Goal: Transaction & Acquisition: Purchase product/service

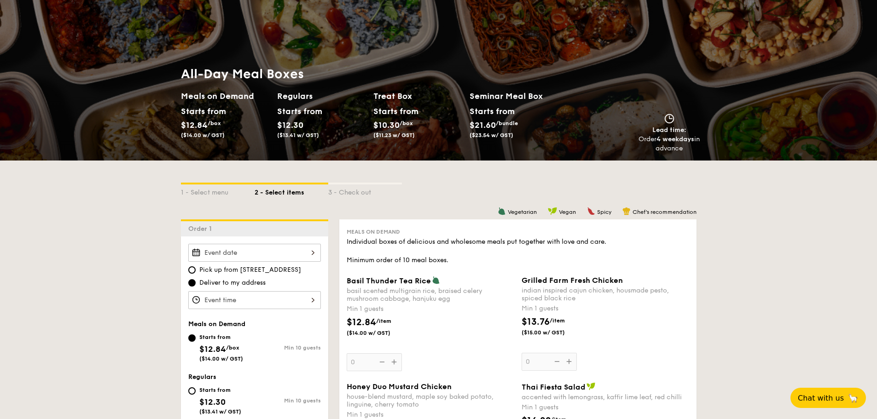
scroll to position [92, 0]
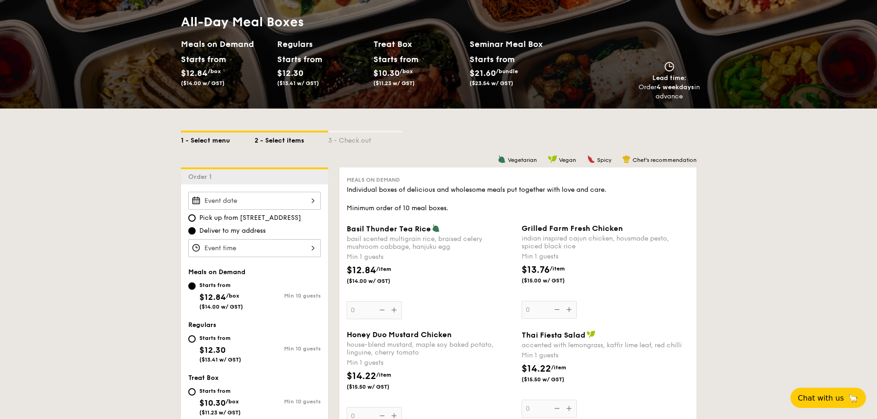
click at [216, 140] on div "1 - Select menu" at bounding box center [218, 139] width 74 height 13
select select
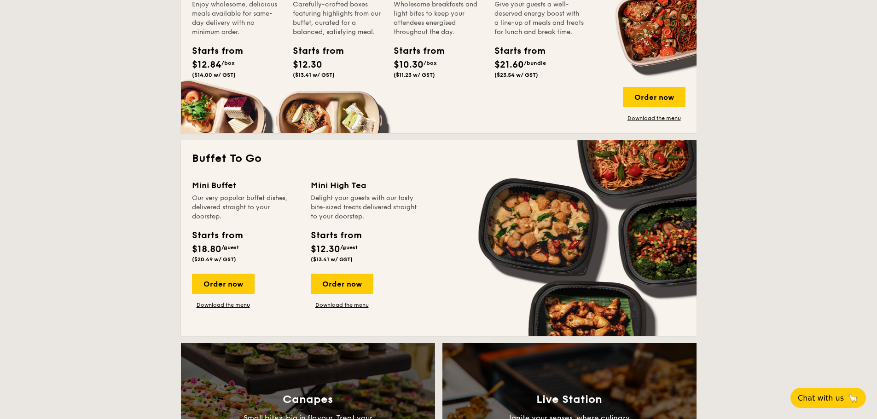
scroll to position [506, 0]
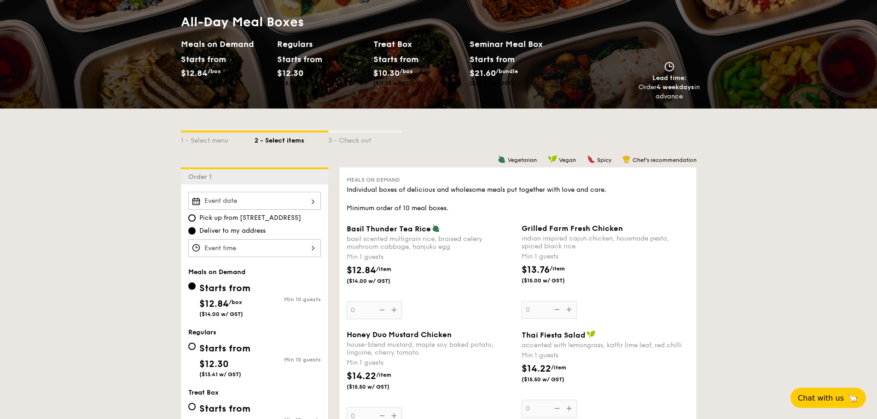
drag, startPoint x: 378, startPoint y: 291, endPoint x: 389, endPoint y: 291, distance: 10.1
select select
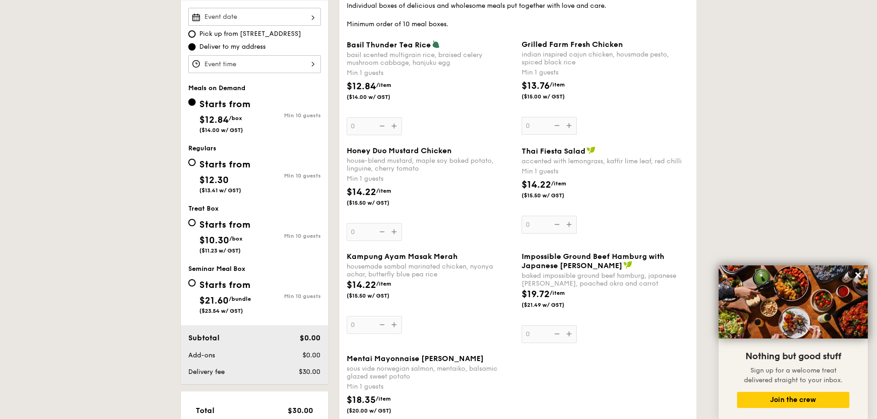
scroll to position [322, 0]
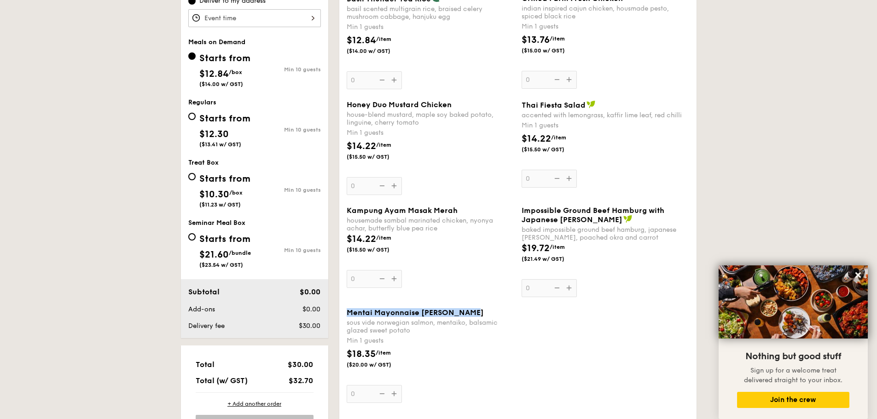
drag, startPoint x: 349, startPoint y: 314, endPoint x: 471, endPoint y: 315, distance: 122.5
click at [471, 315] on div "Mentai Mayonnaise Aburi Salmon" at bounding box center [431, 312] width 168 height 9
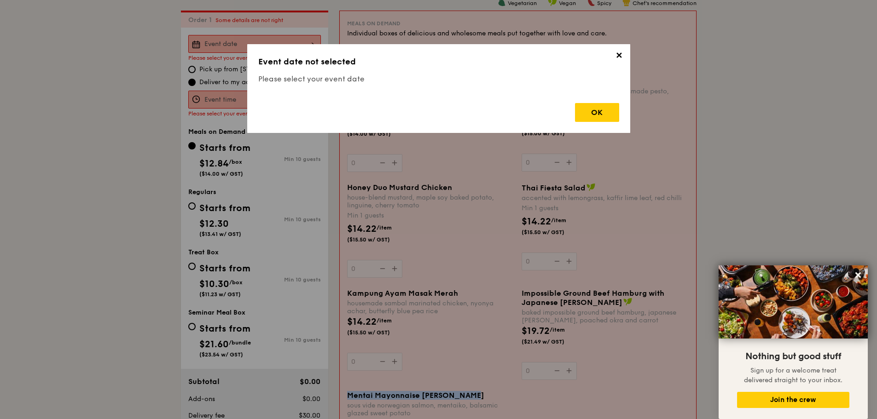
scroll to position [246, 0]
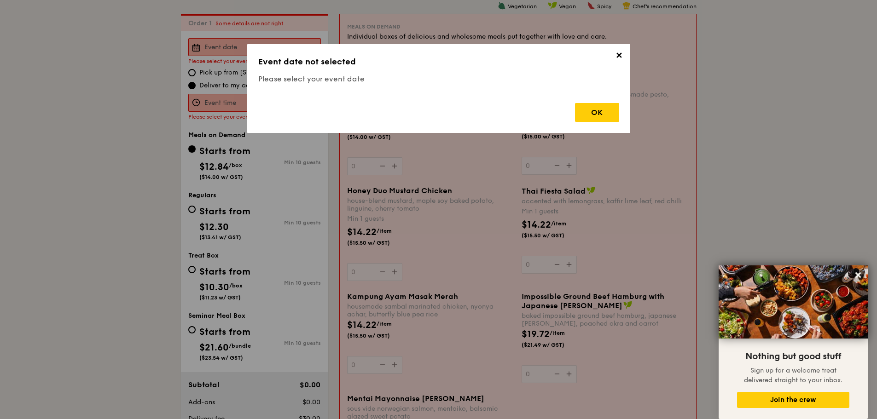
click at [617, 59] on span "✕" at bounding box center [619, 57] width 13 height 13
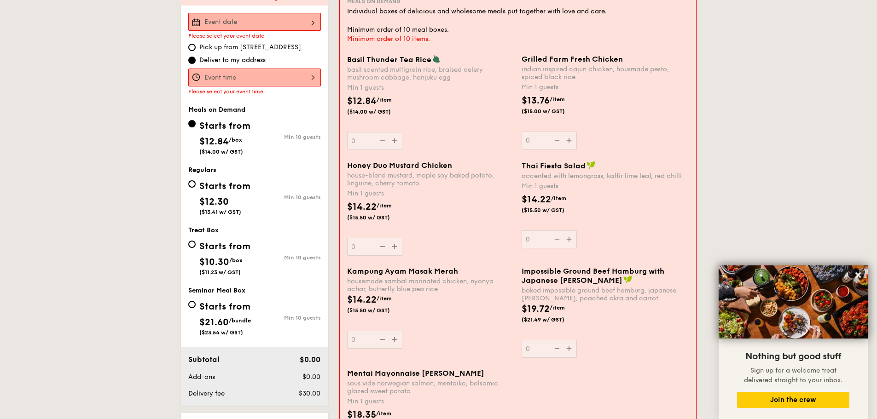
scroll to position [338, 0]
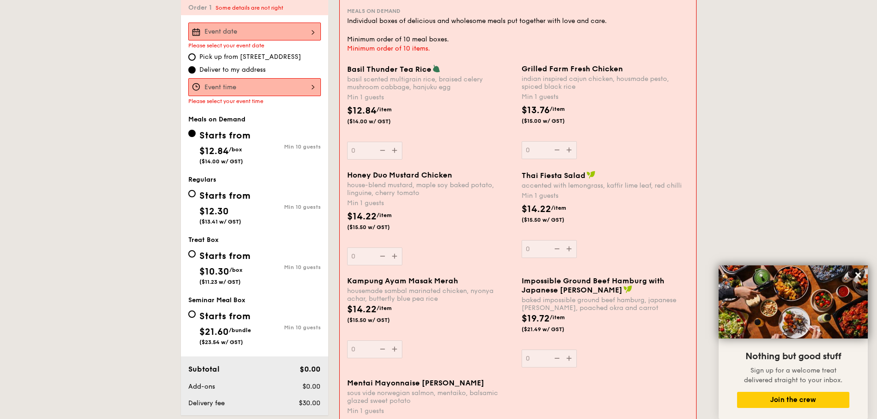
scroll to position [246, 0]
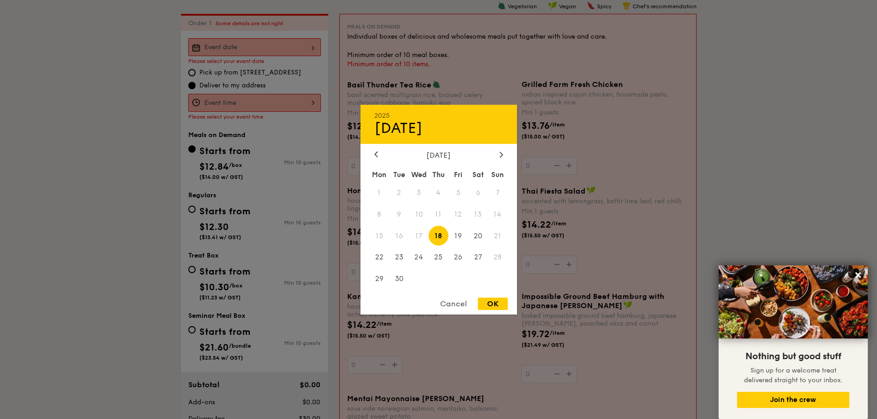
click at [264, 48] on div "2025 Sep 18 September 2025 Mon Tue Wed Thu Fri Sat Sun 1 2 3 4 5 6 7 8 9 10 11 …" at bounding box center [254, 47] width 133 height 18
click at [462, 302] on div "Cancel" at bounding box center [453, 304] width 45 height 12
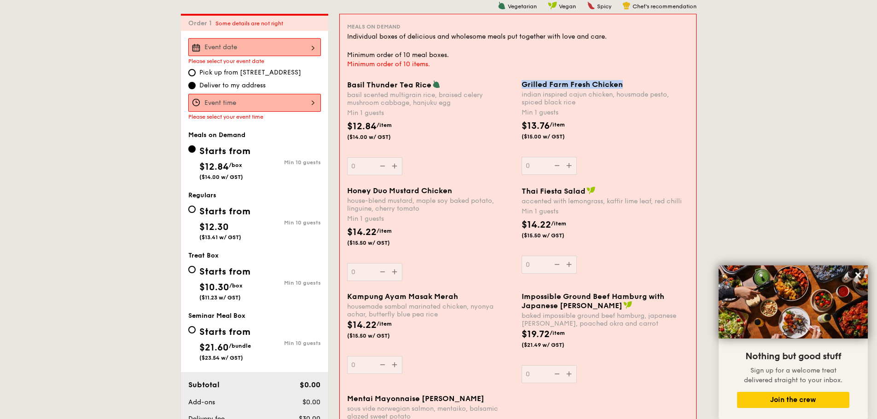
drag, startPoint x: 622, startPoint y: 84, endPoint x: 522, endPoint y: 83, distance: 100.4
click at [522, 83] on div "Grilled Farm Fresh Chicken" at bounding box center [605, 84] width 167 height 9
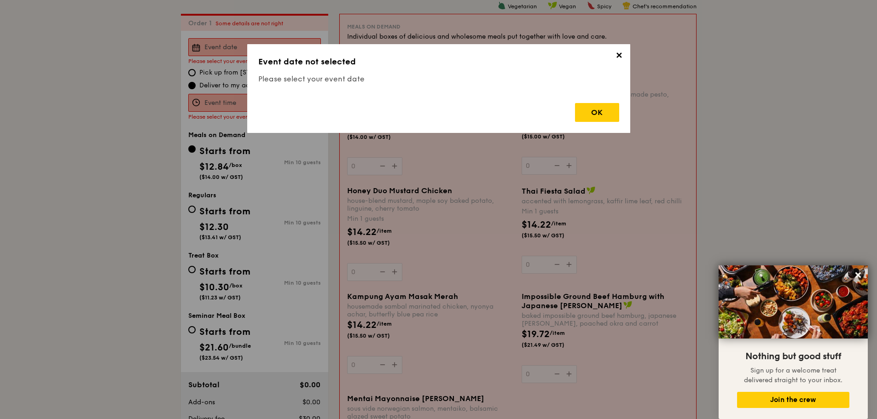
click at [618, 55] on span "✕" at bounding box center [619, 57] width 13 height 13
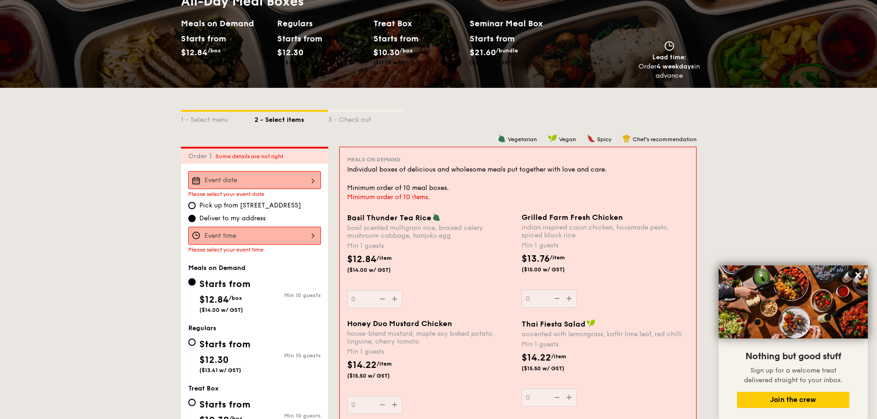
scroll to position [108, 0]
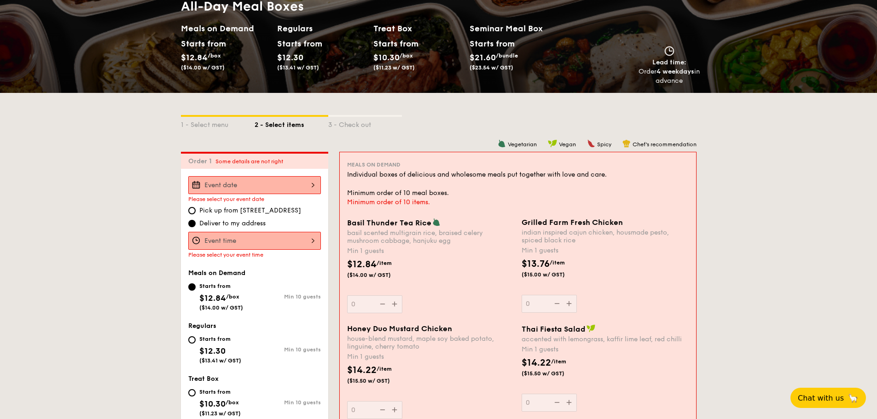
click at [237, 179] on div at bounding box center [254, 185] width 133 height 18
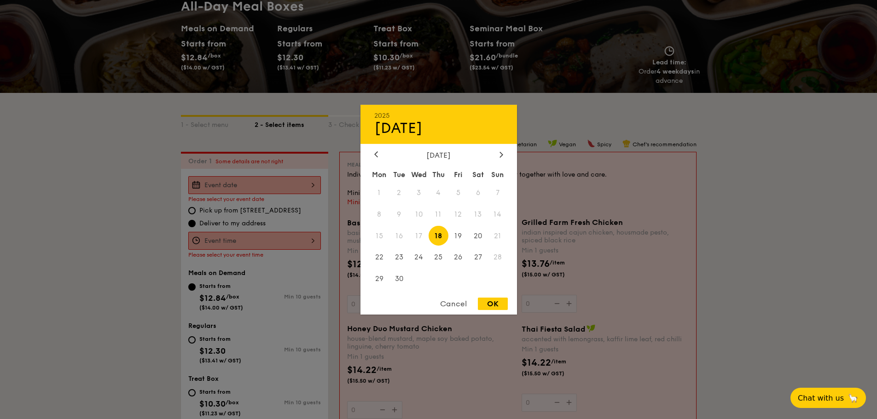
click at [420, 236] on span "17" at bounding box center [419, 236] width 20 height 20
click at [729, 269] on div at bounding box center [438, 209] width 877 height 419
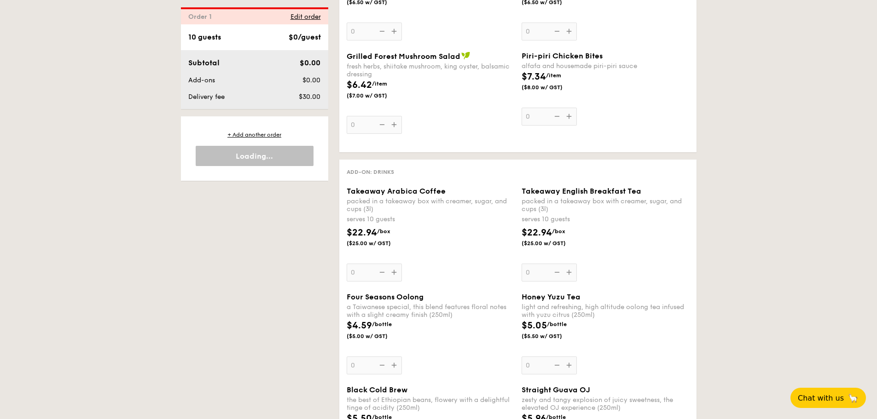
scroll to position [1310, 0]
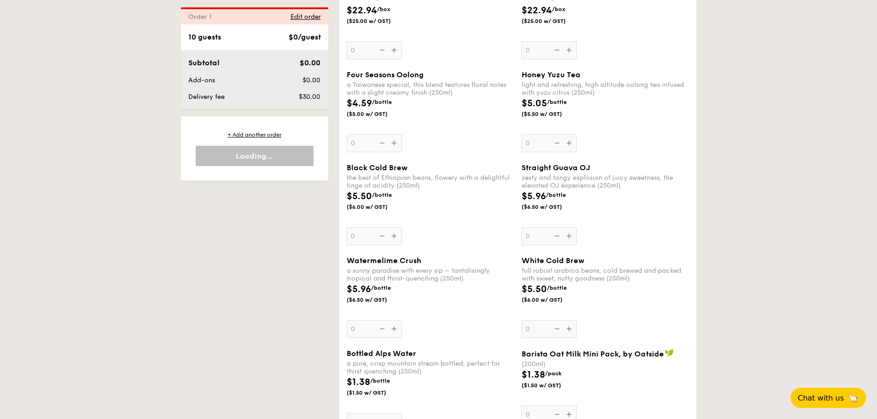
select select
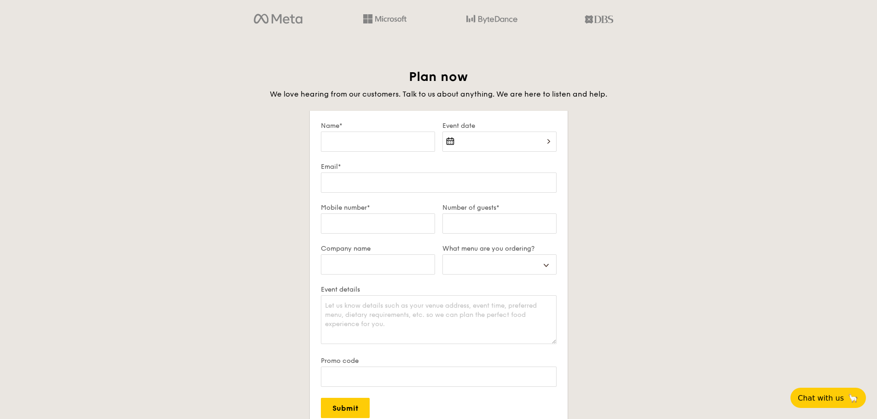
scroll to position [1540, 0]
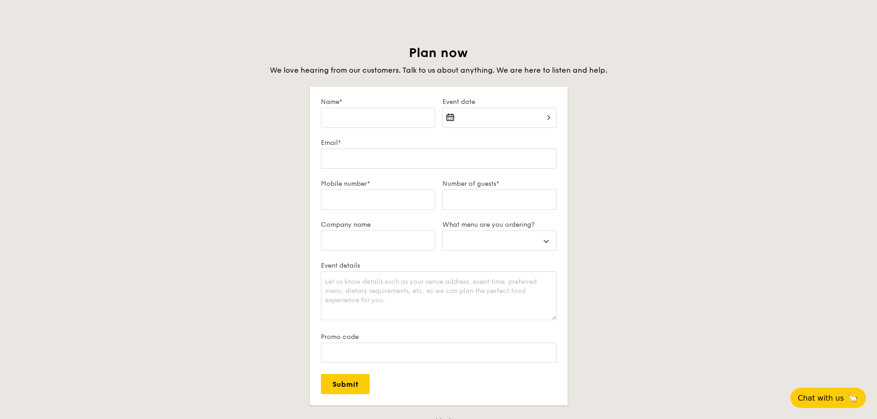
drag, startPoint x: 501, startPoint y: 267, endPoint x: 499, endPoint y: 256, distance: 10.8
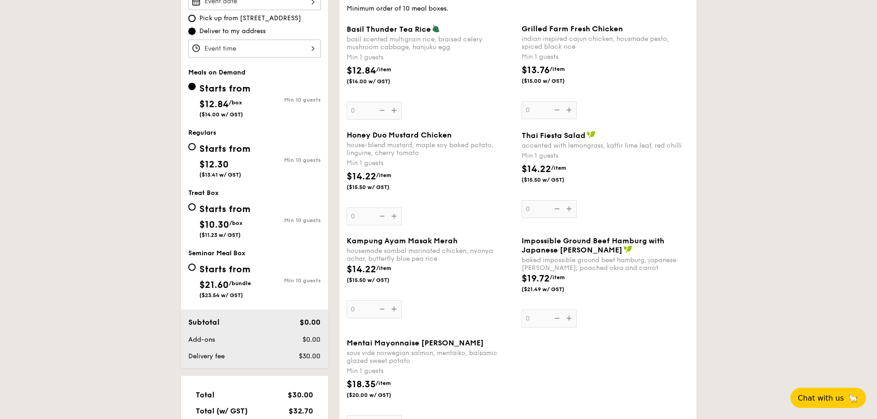
scroll to position [200, 0]
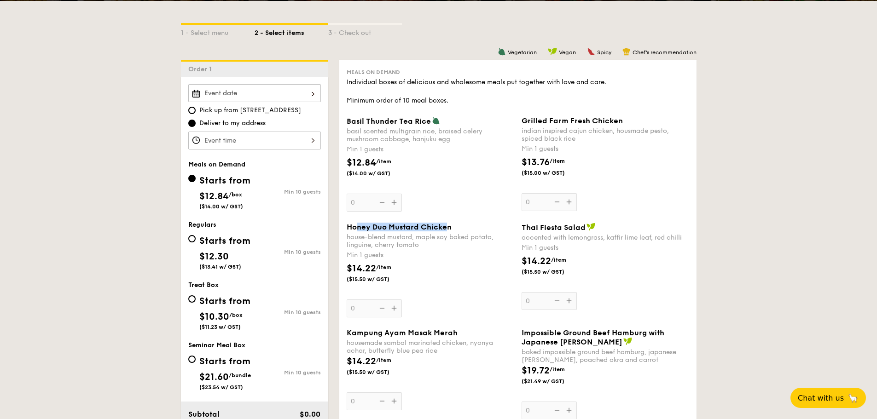
drag, startPoint x: 448, startPoint y: 225, endPoint x: 356, endPoint y: 227, distance: 92.1
click at [356, 227] on span "Honey Duo Mustard Chicken" at bounding box center [399, 227] width 105 height 9
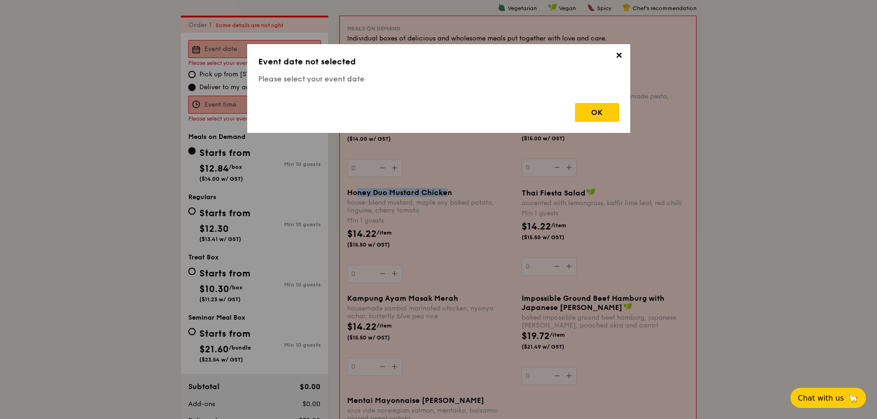
scroll to position [246, 0]
click at [617, 59] on span "✕" at bounding box center [619, 57] width 13 height 13
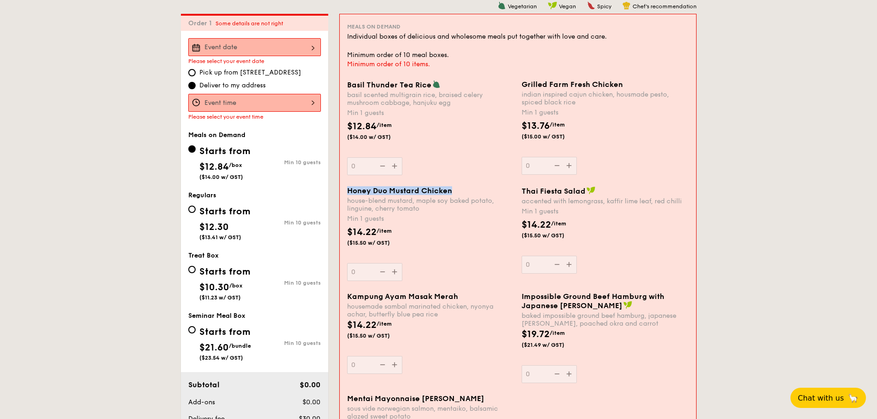
drag, startPoint x: 458, startPoint y: 192, endPoint x: 349, endPoint y: 193, distance: 108.2
click at [349, 193] on div "Honey Duo Mustard Chicken" at bounding box center [430, 190] width 167 height 9
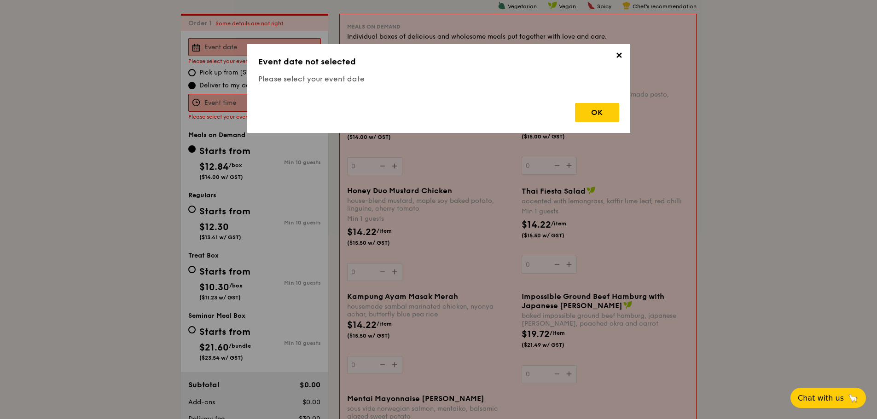
click at [619, 58] on span "✕" at bounding box center [619, 57] width 13 height 13
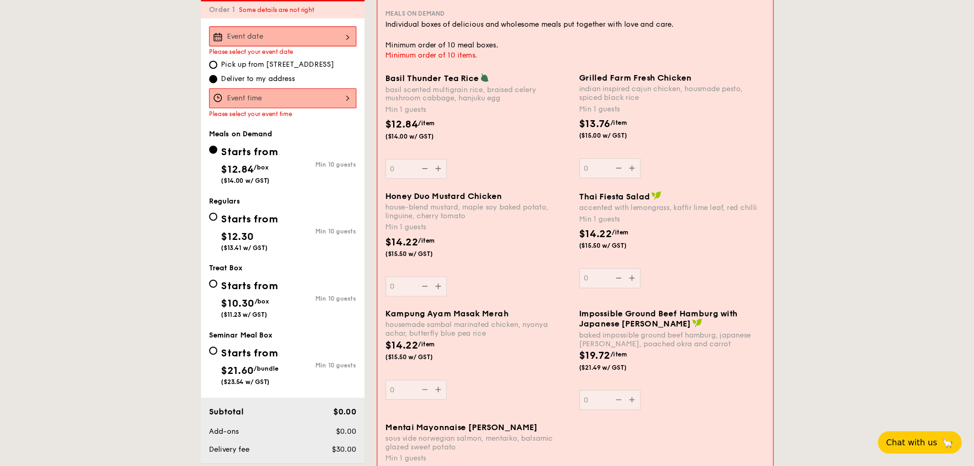
scroll to position [276, 0]
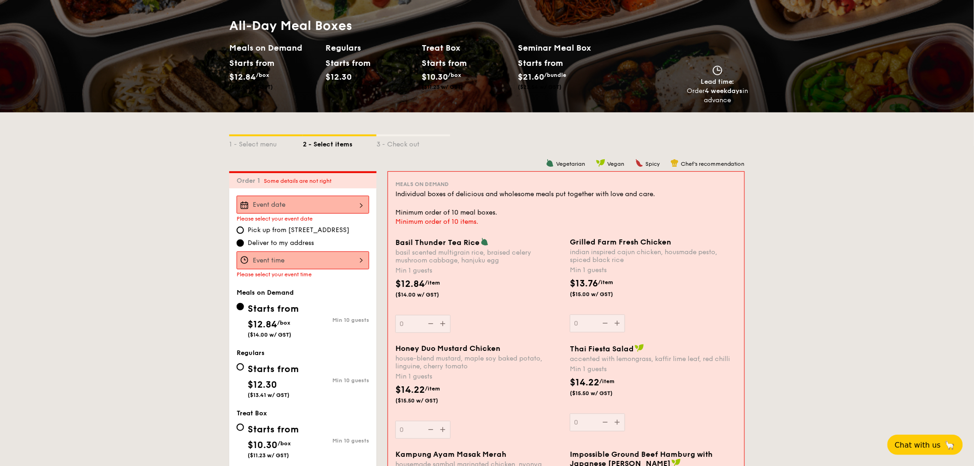
scroll to position [204, 0]
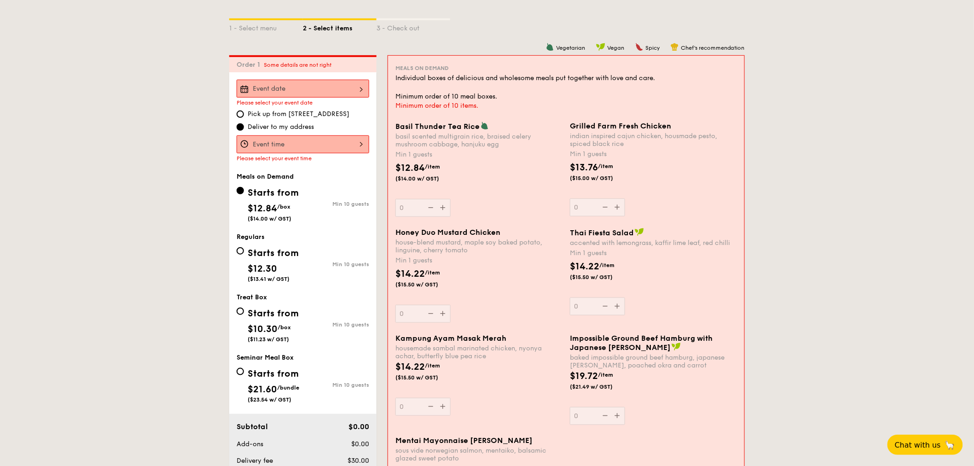
select select
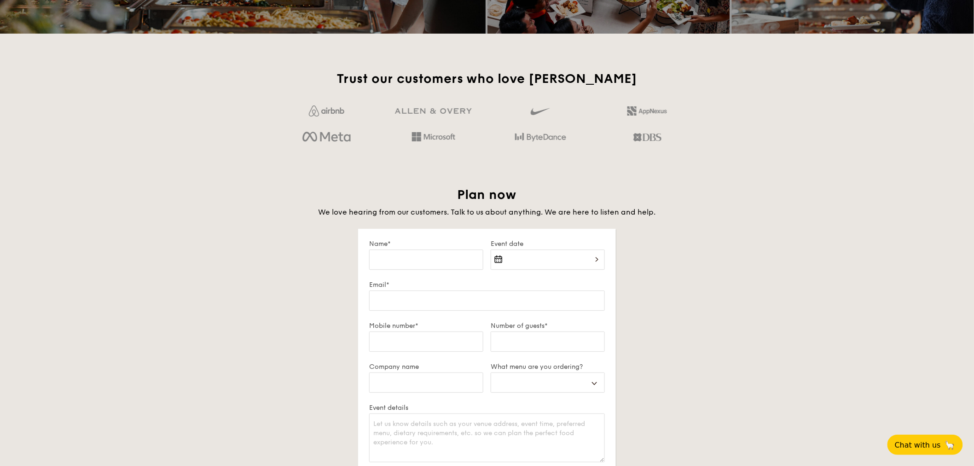
scroll to position [1386, 0]
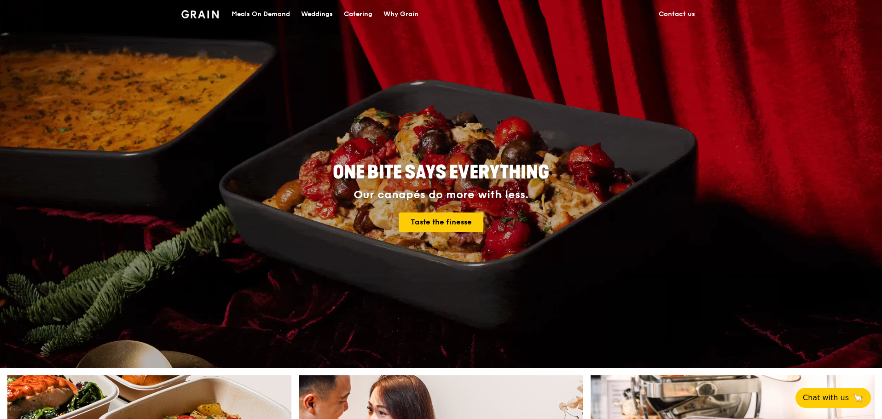
click at [355, 12] on div "Catering" at bounding box center [358, 14] width 29 height 28
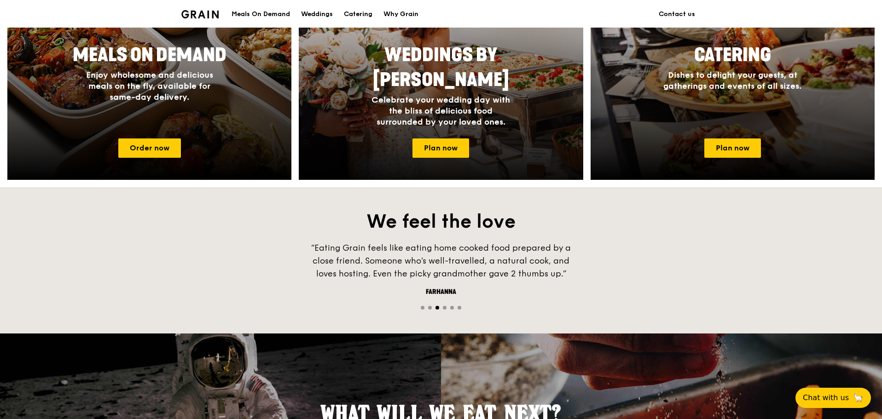
scroll to position [553, 0]
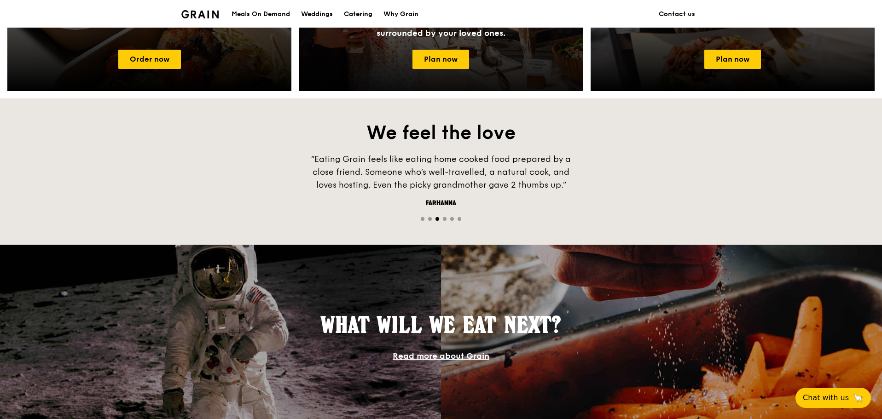
drag, startPoint x: 367, startPoint y: 16, endPoint x: 380, endPoint y: 61, distance: 46.8
click at [367, 16] on div "Catering" at bounding box center [358, 14] width 29 height 28
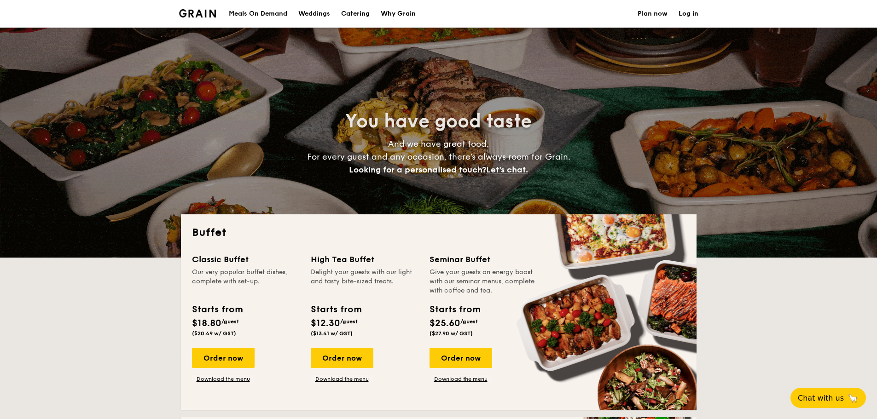
select select
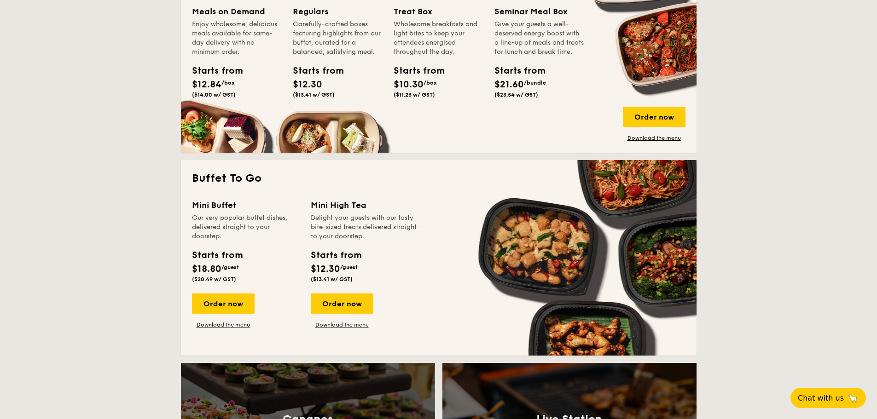
scroll to position [553, 0]
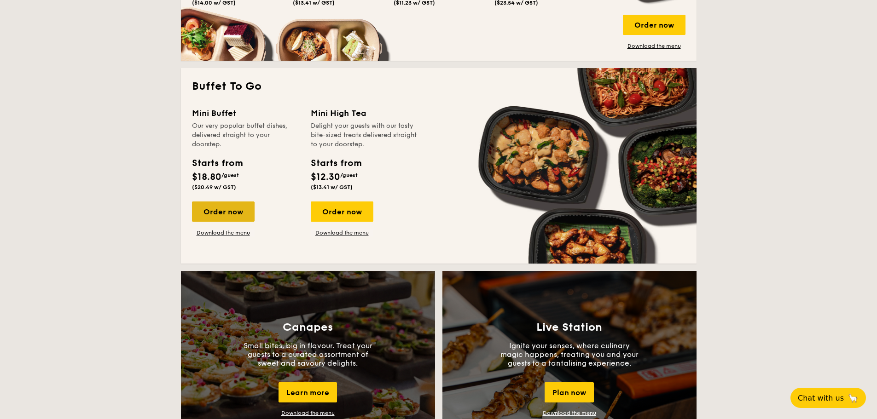
click at [230, 217] on div "Order now" at bounding box center [223, 212] width 63 height 20
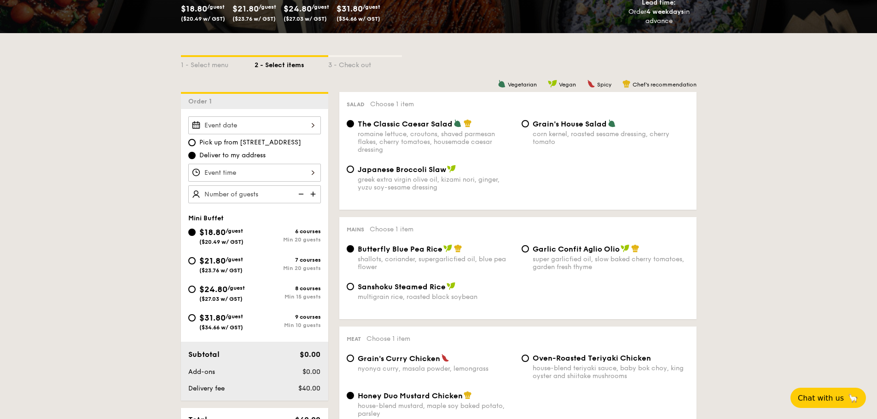
scroll to position [184, 0]
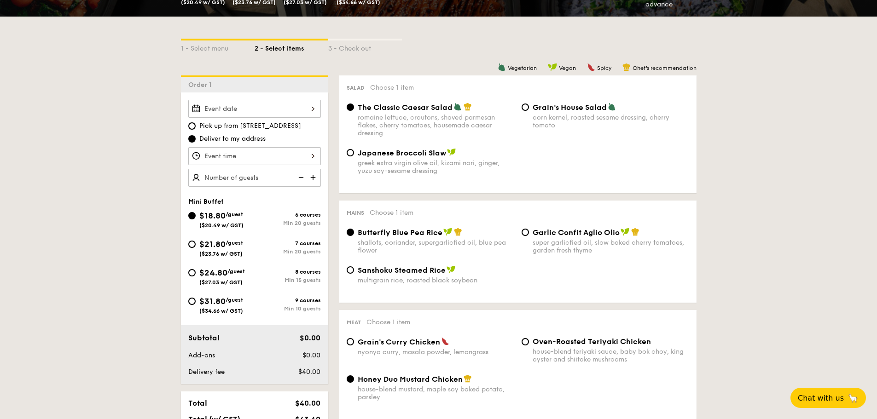
select select
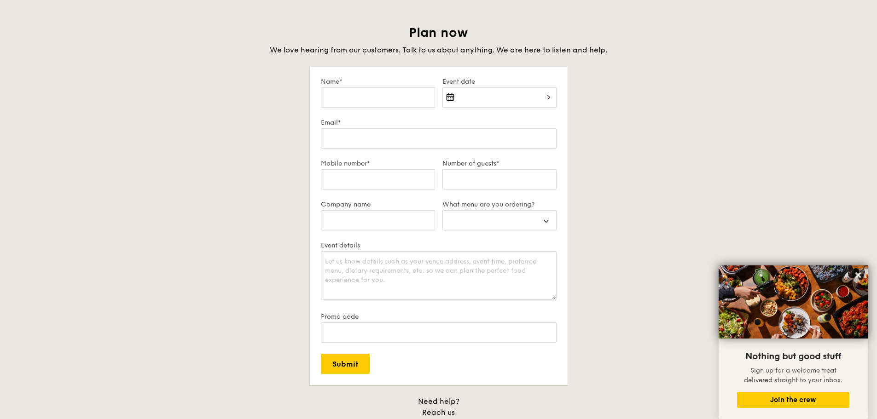
scroll to position [1586, 0]
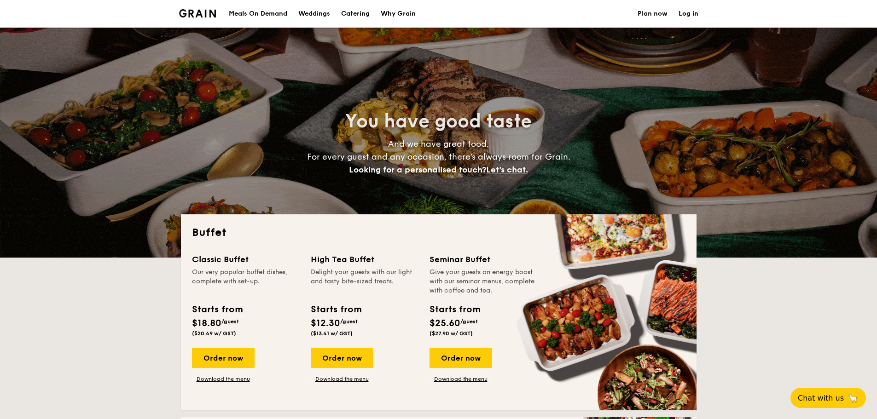
select select
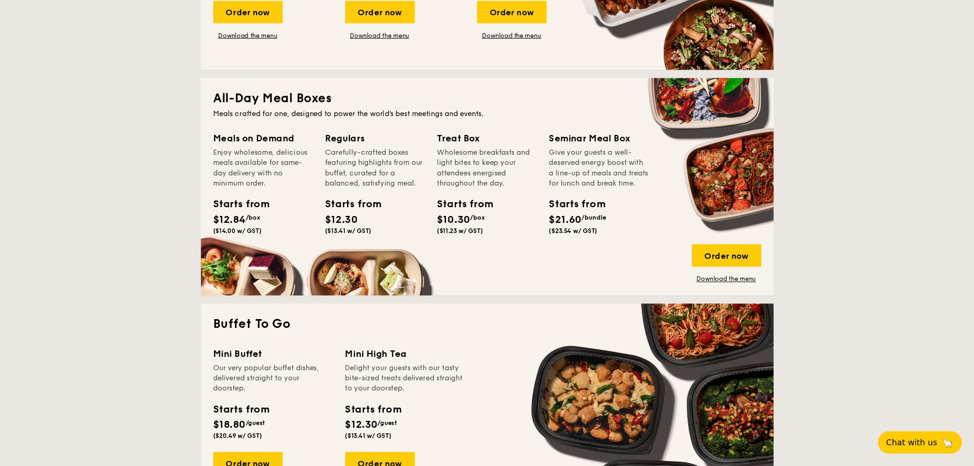
scroll to position [368, 0]
